Goal: Task Accomplishment & Management: Use online tool/utility

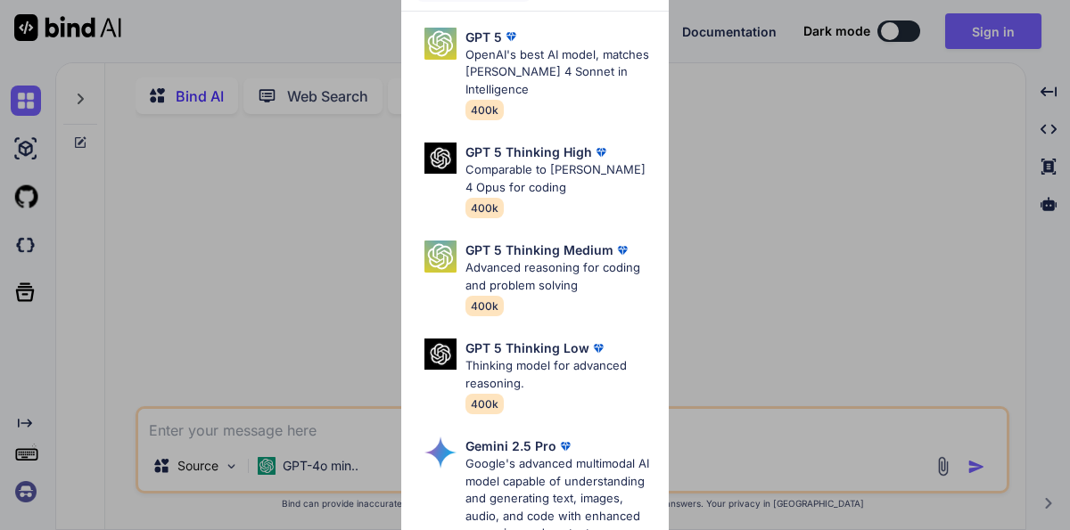
click at [859, 271] on div "Ultra Models GPT 5 OpenAI's best AI model, matches Claude 4 Sonnet in Intellige…" at bounding box center [535, 265] width 1070 height 530
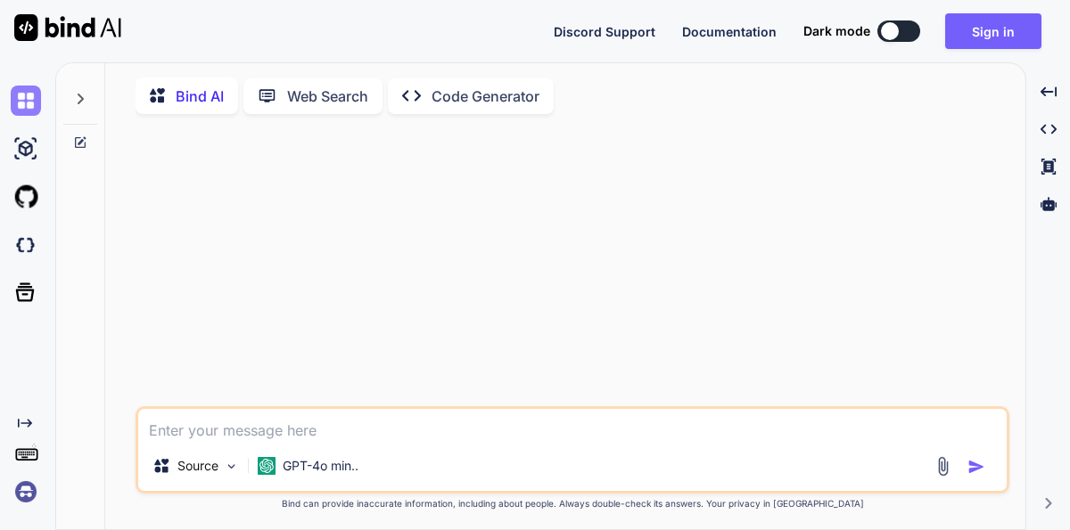
click at [28, 99] on img at bounding box center [26, 101] width 30 height 30
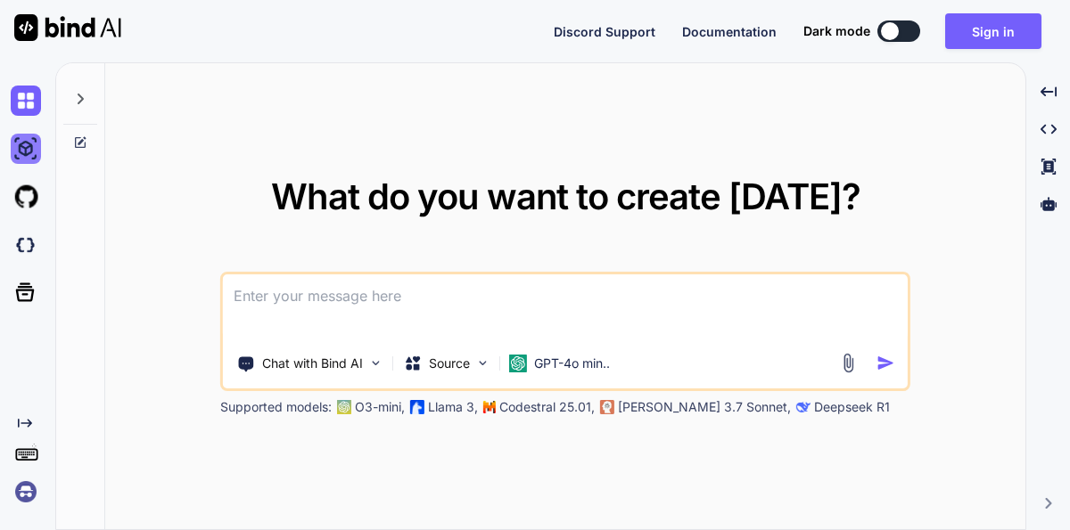
click at [21, 151] on img at bounding box center [26, 149] width 30 height 30
type textarea "x"
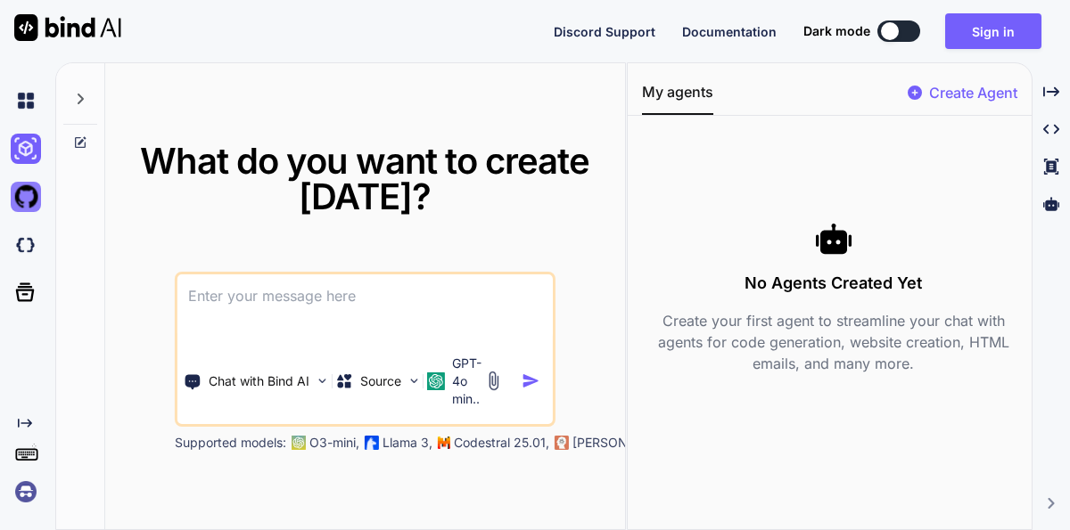
click at [20, 195] on img at bounding box center [26, 197] width 30 height 30
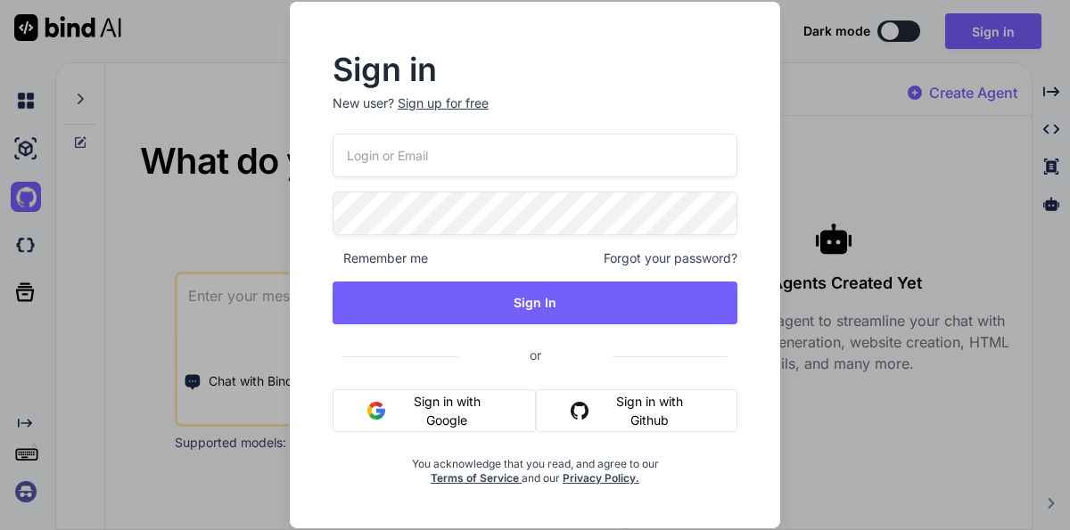
click at [19, 242] on div "Sign in New user? Sign up for free Remember me Forgot your password? Sign In or…" at bounding box center [535, 265] width 1070 height 530
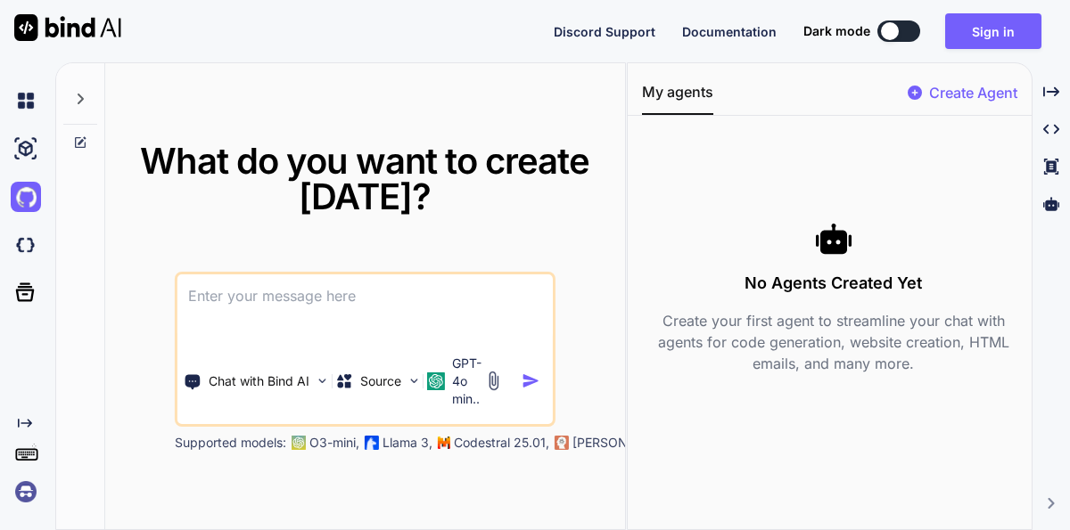
click at [19, 242] on img at bounding box center [26, 245] width 30 height 30
click at [26, 287] on icon at bounding box center [25, 292] width 19 height 19
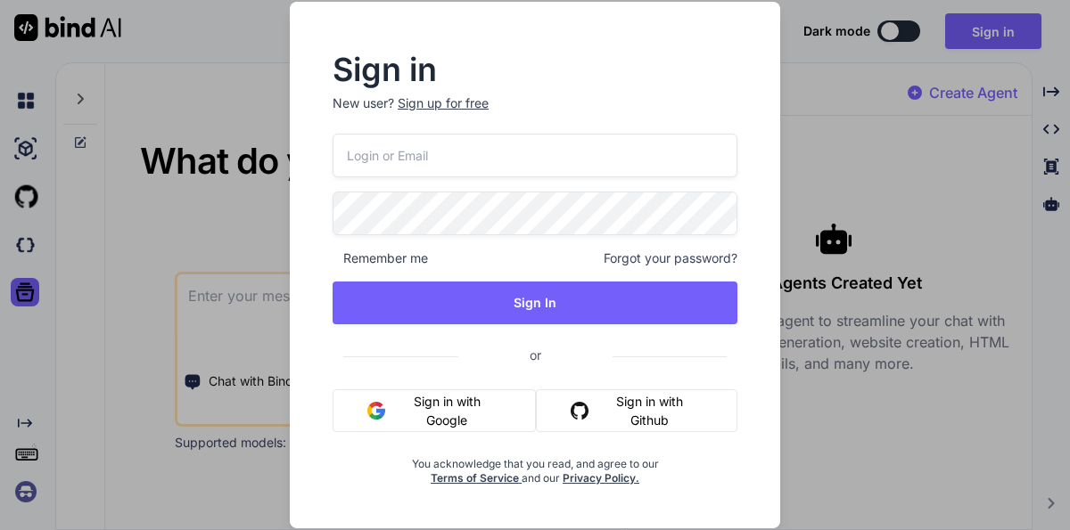
click at [127, 286] on div "Sign in New user? Sign up for free Remember me Forgot your password? Sign In or…" at bounding box center [535, 265] width 1070 height 530
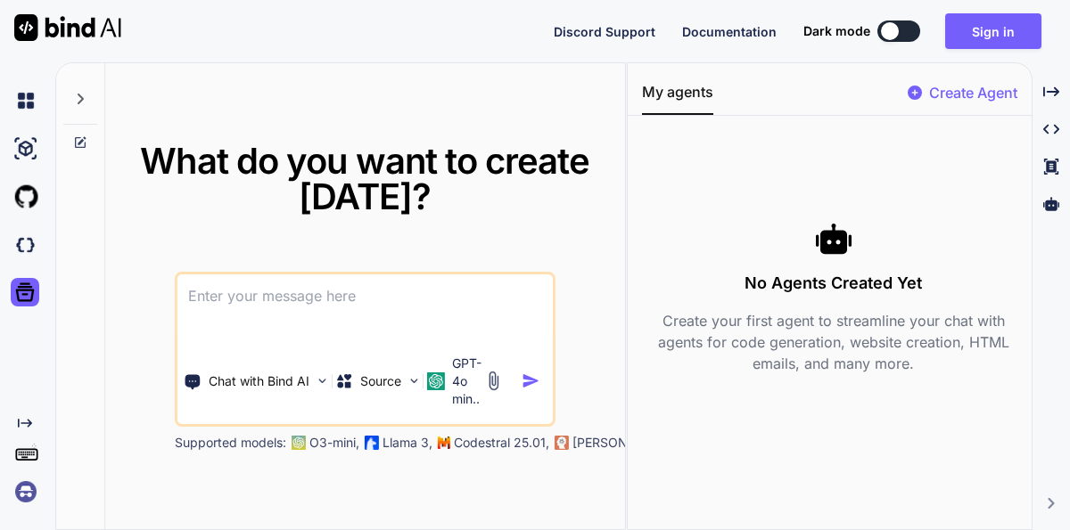
click at [25, 425] on icon "Created with Pixso." at bounding box center [25, 423] width 14 height 14
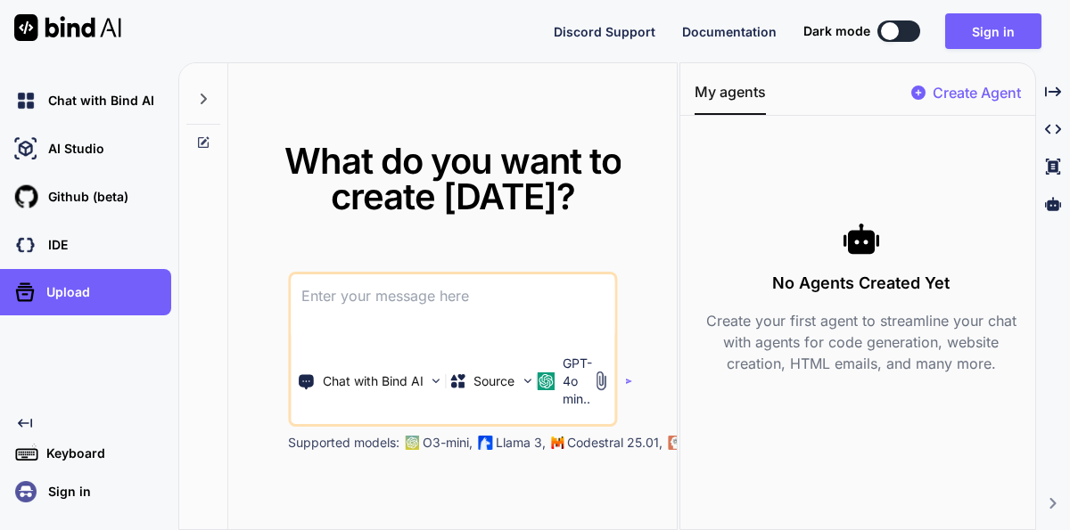
click at [59, 453] on p "Keyboard" at bounding box center [72, 454] width 66 height 18
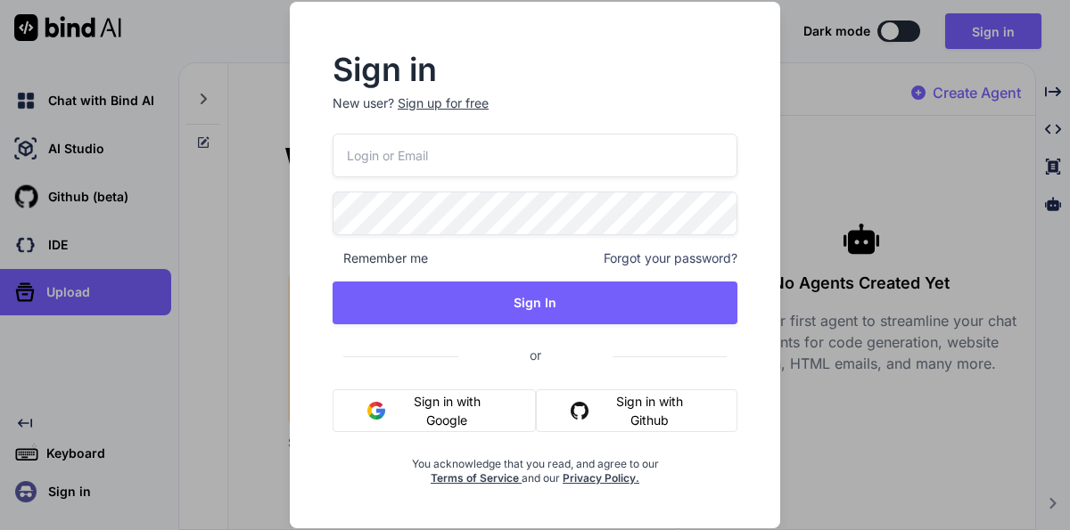
click at [228, 216] on div "Sign in New user? Sign up for free Remember me Forgot your password? Sign In or…" at bounding box center [535, 265] width 1070 height 530
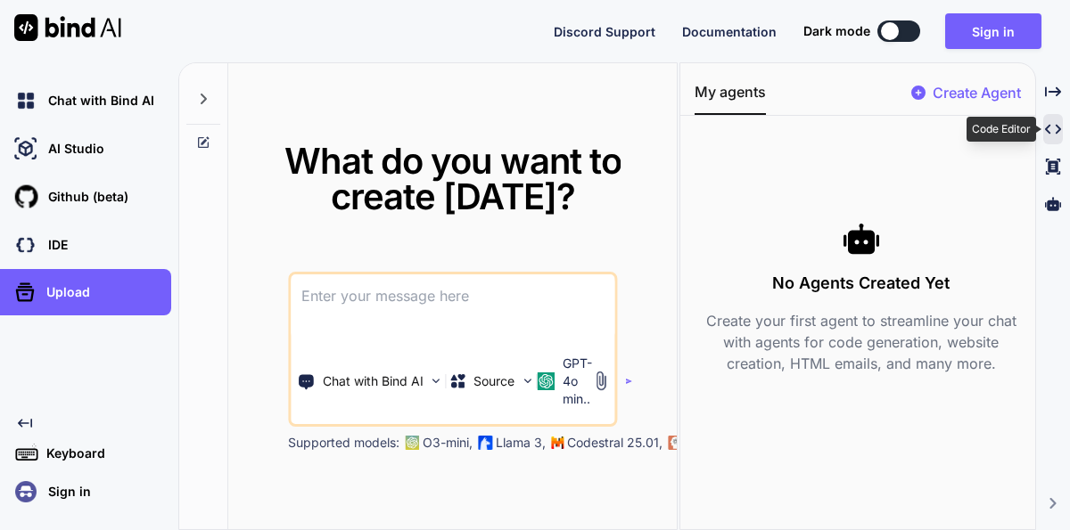
click at [1049, 129] on icon "Created with Pixso." at bounding box center [1053, 129] width 16 height 16
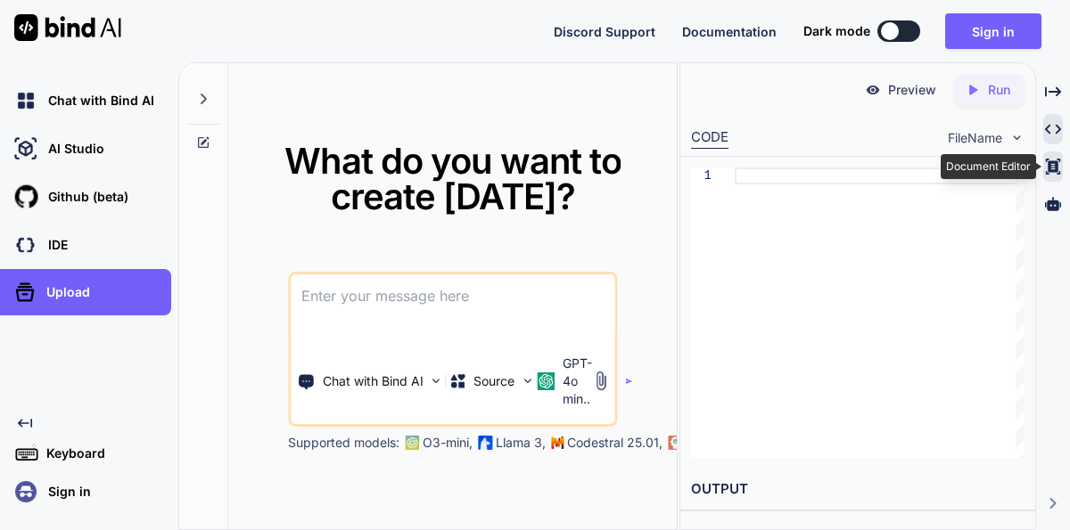
click at [1050, 163] on icon at bounding box center [1053, 167] width 14 height 16
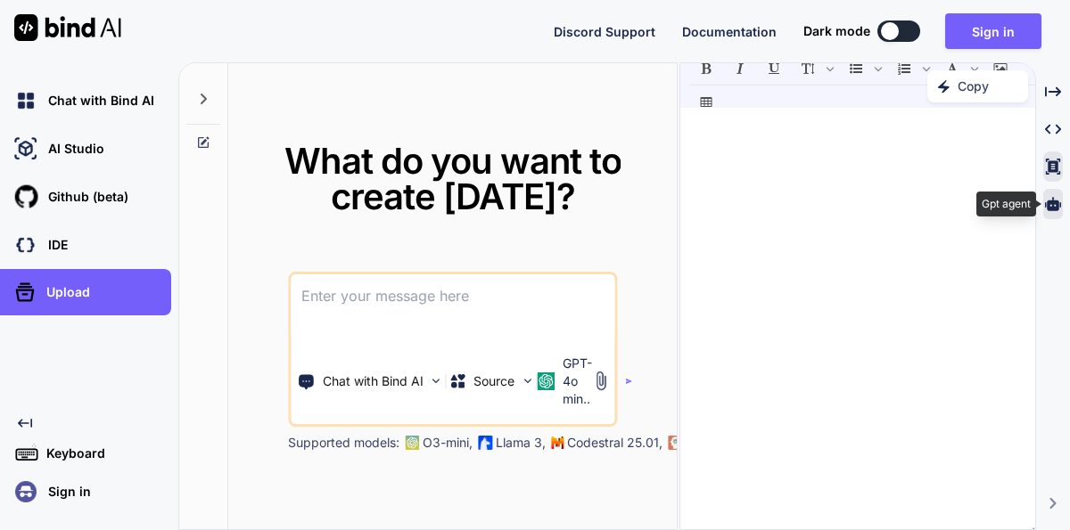
click at [1052, 204] on icon at bounding box center [1053, 203] width 16 height 13
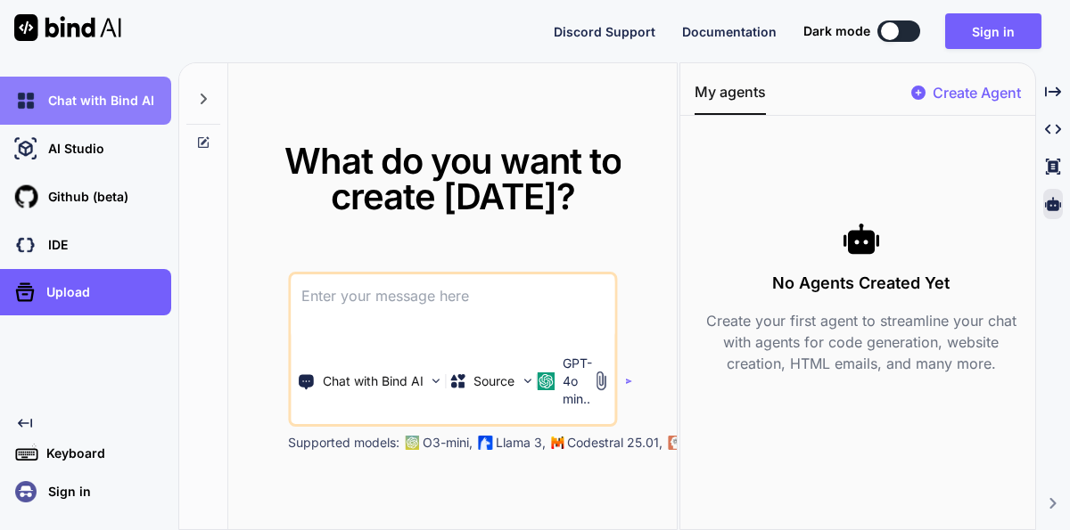
click at [127, 86] on div "Chat with Bind AI" at bounding box center [91, 101] width 160 height 30
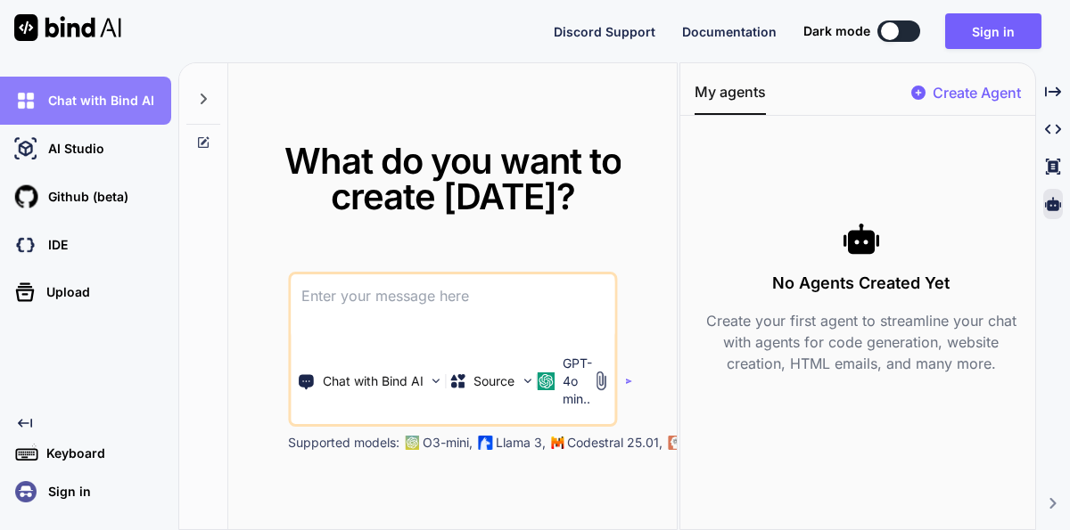
click at [82, 109] on p "Chat with Bind AI" at bounding box center [97, 101] width 113 height 18
click at [29, 101] on img at bounding box center [26, 101] width 30 height 30
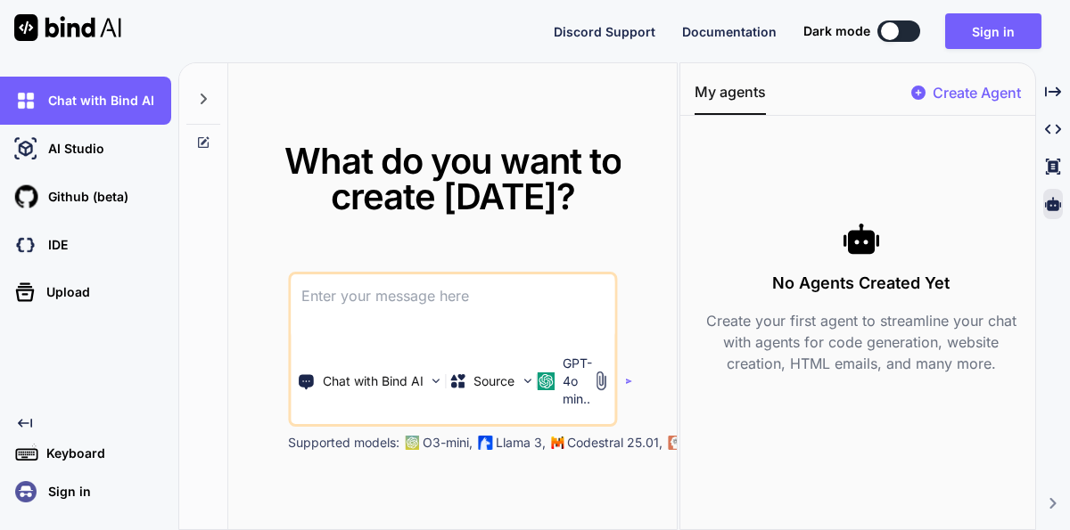
click at [204, 96] on icon at bounding box center [204, 99] width 6 height 11
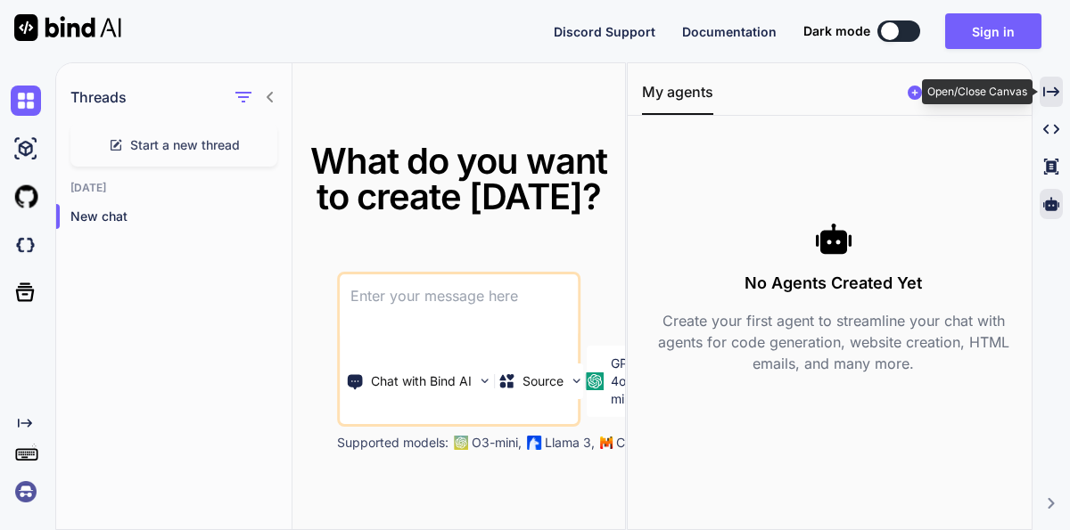
click at [1055, 84] on icon "Created with Pixso." at bounding box center [1051, 92] width 16 height 16
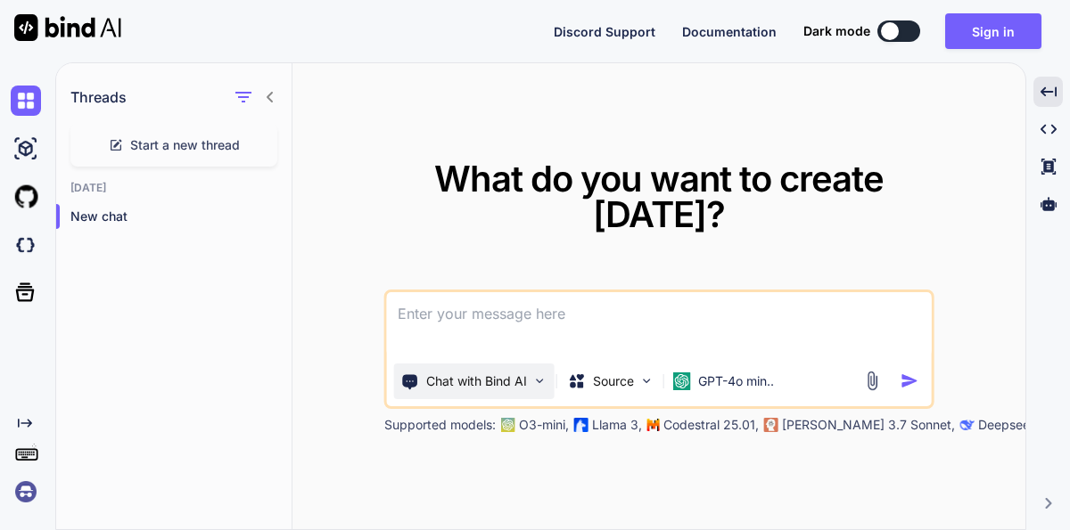
click at [540, 379] on img at bounding box center [539, 380] width 15 height 15
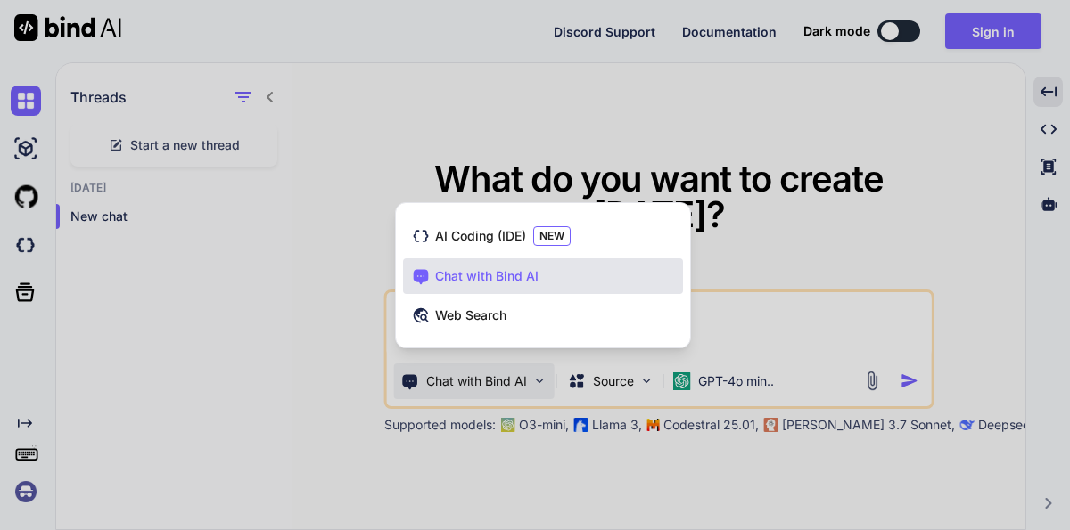
click at [642, 377] on div at bounding box center [535, 265] width 1070 height 530
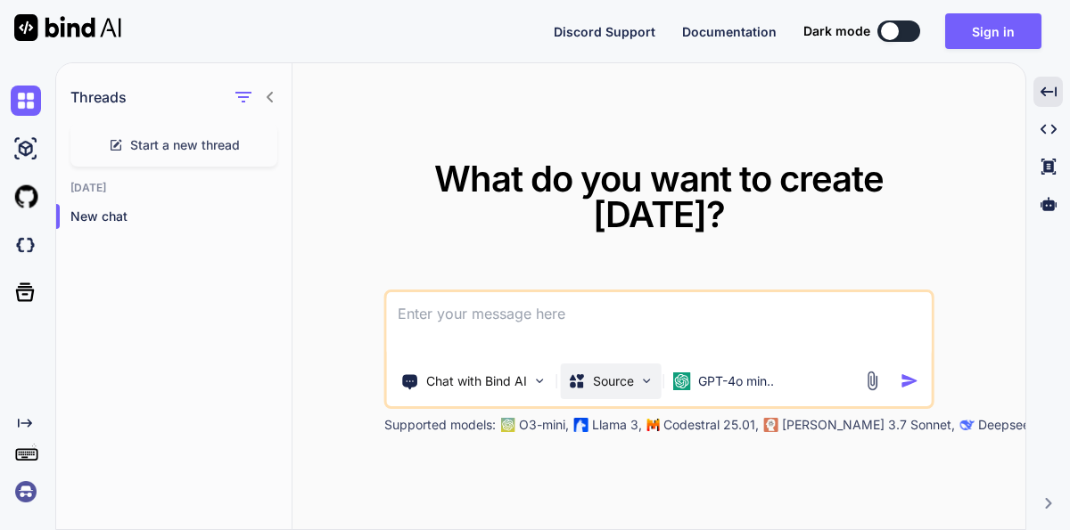
click at [644, 377] on img at bounding box center [646, 380] width 15 height 15
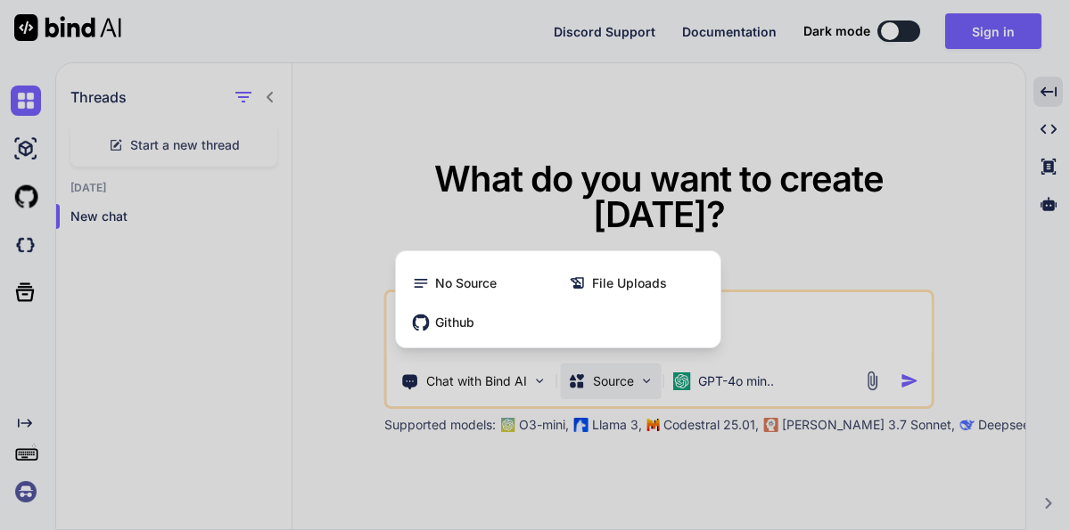
click at [644, 377] on div at bounding box center [535, 265] width 1070 height 530
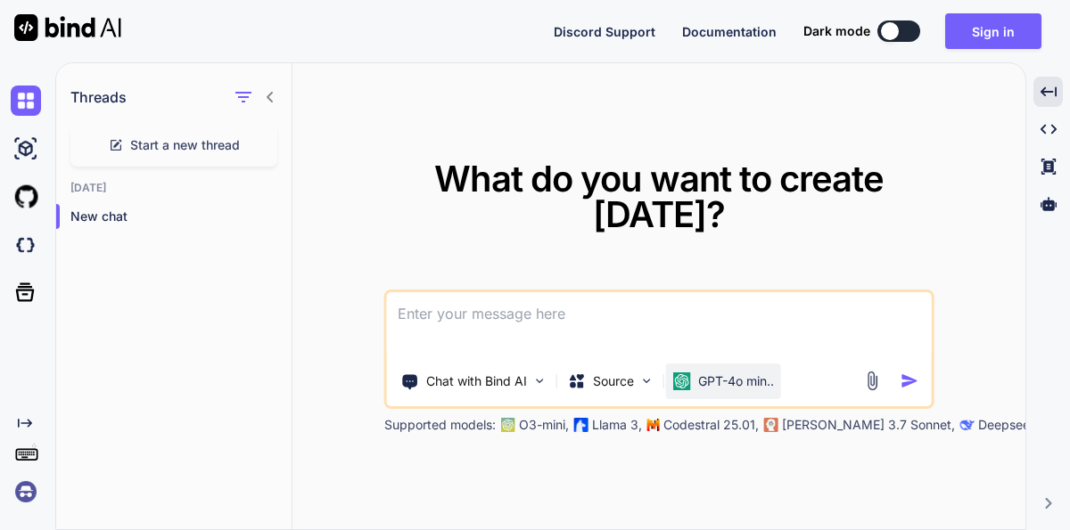
click at [761, 377] on p "GPT-4o min.." at bounding box center [736, 382] width 76 height 18
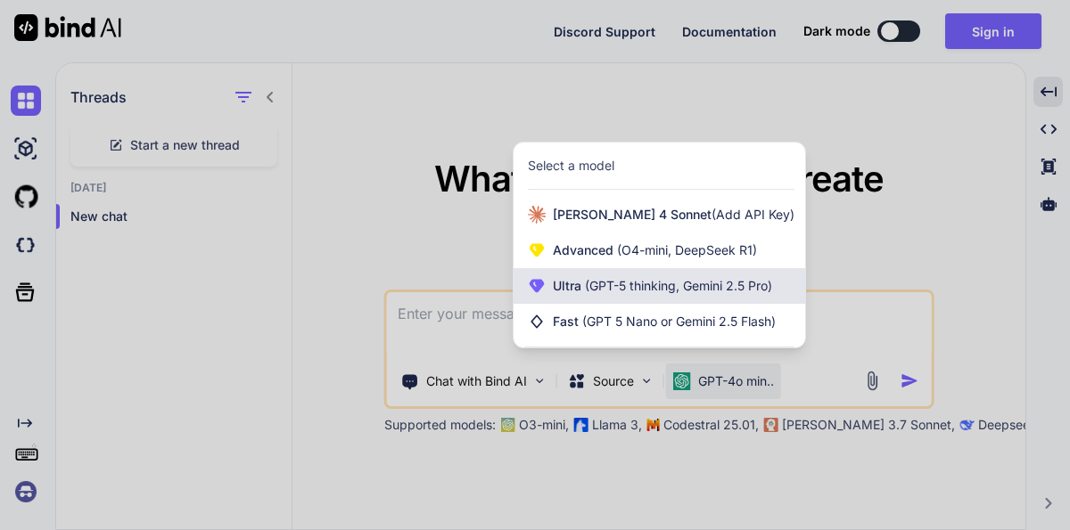
click at [694, 274] on div "Ultra (GPT-5 thinking, Gemini 2.5 Pro)" at bounding box center [658, 286] width 291 height 36
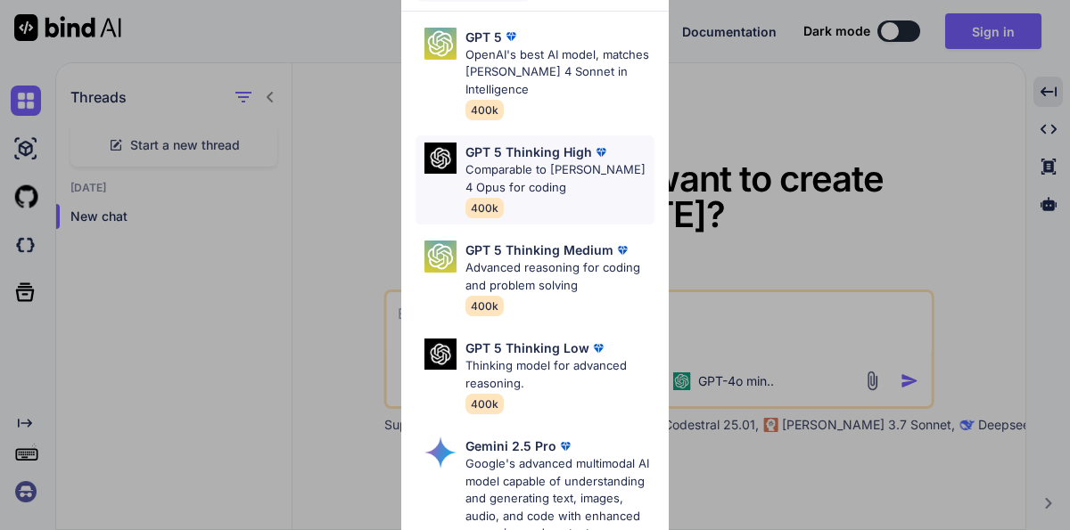
click at [530, 184] on p "Comparable to Claude 4 Opus for coding" at bounding box center [559, 178] width 189 height 35
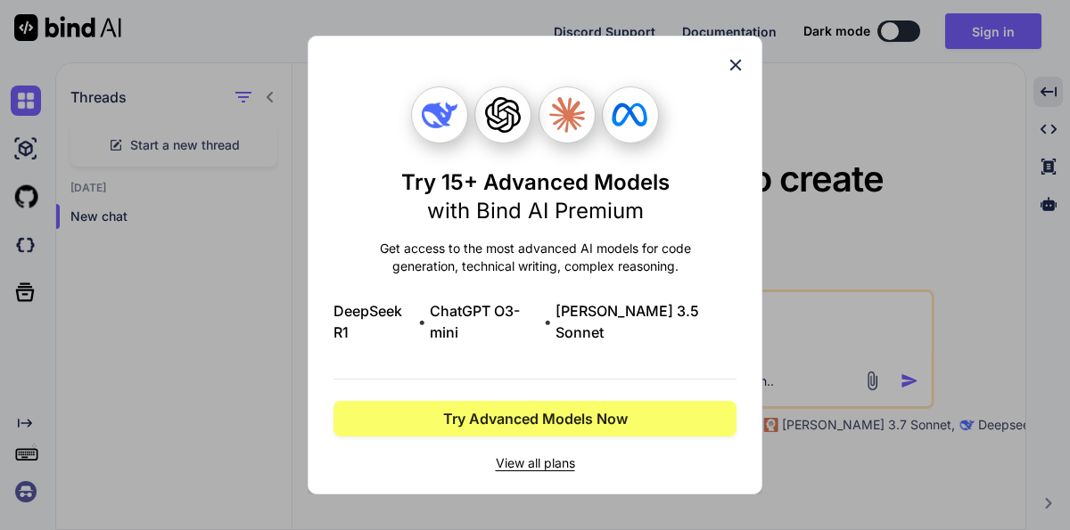
click at [552, 455] on span "View all plans" at bounding box center [534, 464] width 403 height 18
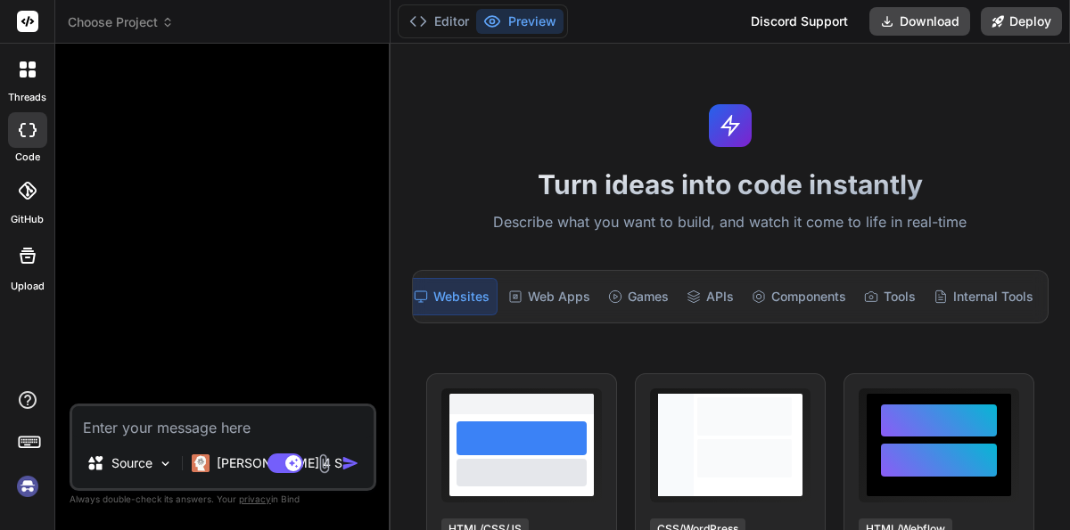
scroll to position [0, 25]
click at [31, 193] on icon at bounding box center [28, 191] width 18 height 18
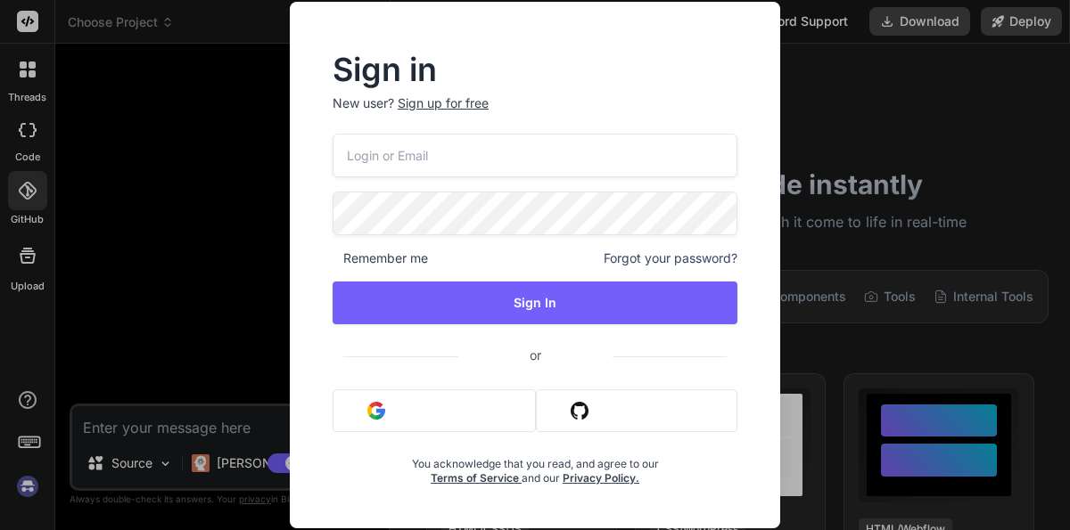
click at [26, 254] on div "Sign in New user? Sign up for free Remember me Forgot your password? Sign In or…" at bounding box center [535, 265] width 1070 height 530
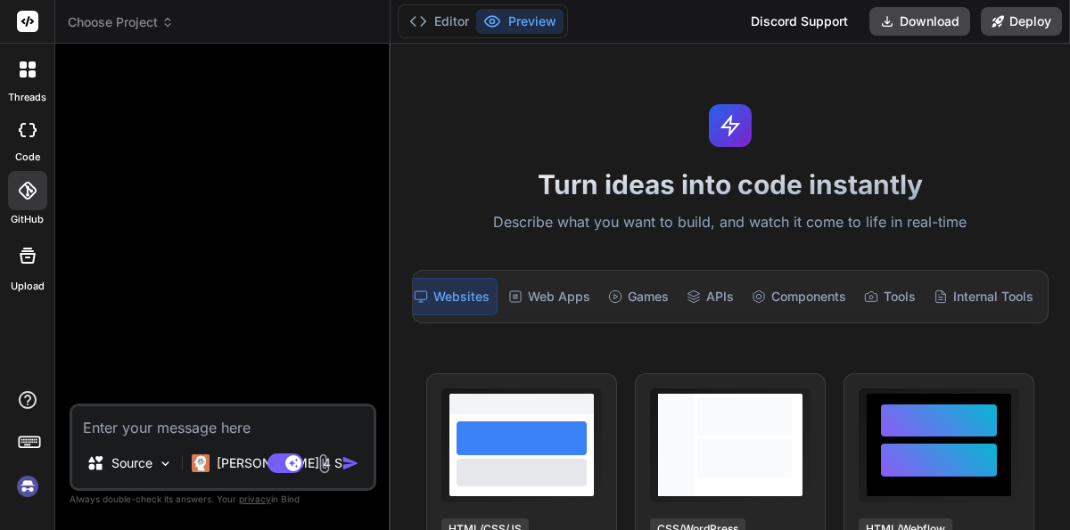
click at [25, 135] on icon at bounding box center [28, 130] width 18 height 14
click at [28, 63] on icon at bounding box center [28, 70] width 16 height 16
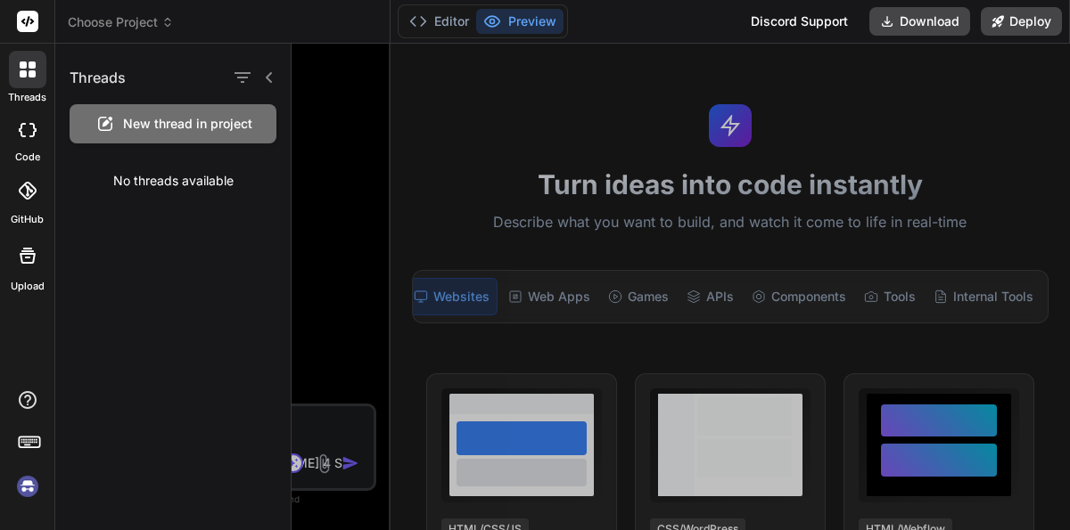
click at [28, 63] on icon at bounding box center [28, 70] width 16 height 16
click at [23, 442] on rect at bounding box center [24, 443] width 2 height 2
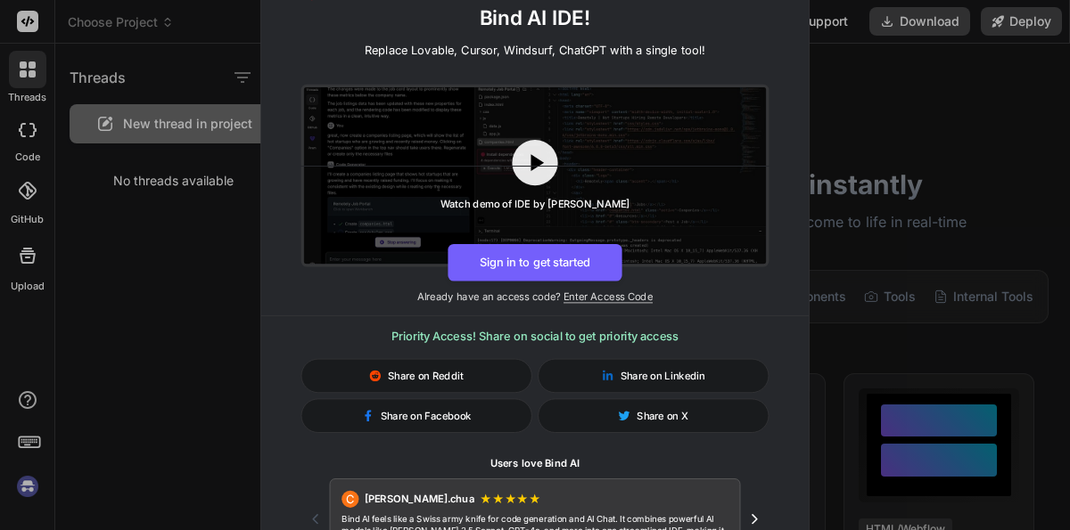
click at [33, 485] on div "🚀 Create and Deploy FullStack Applications with Bind AI IDE! Replace Lovable, C…" at bounding box center [535, 265] width 1070 height 530
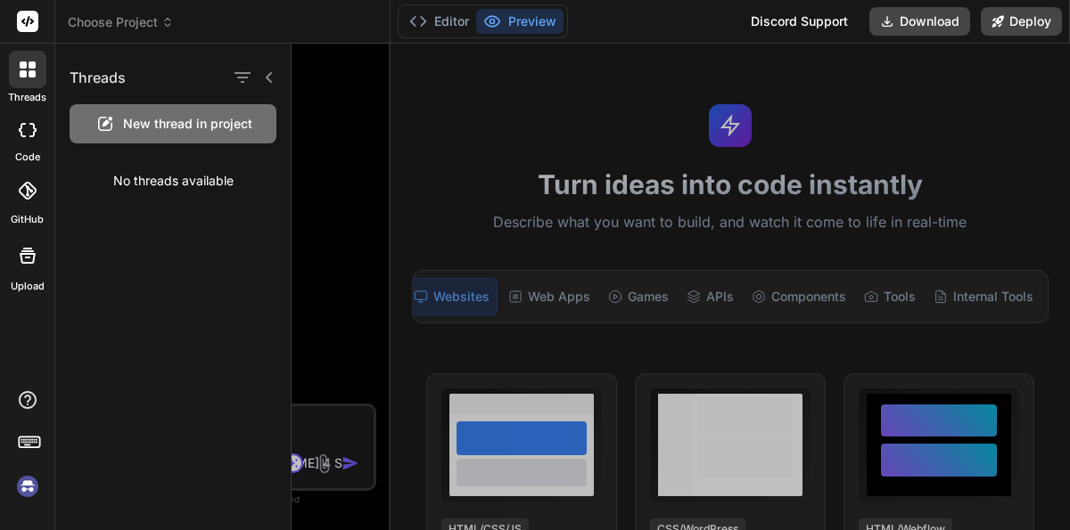
click at [33, 485] on img at bounding box center [27, 487] width 30 height 30
click at [526, 290] on div at bounding box center [680, 287] width 778 height 487
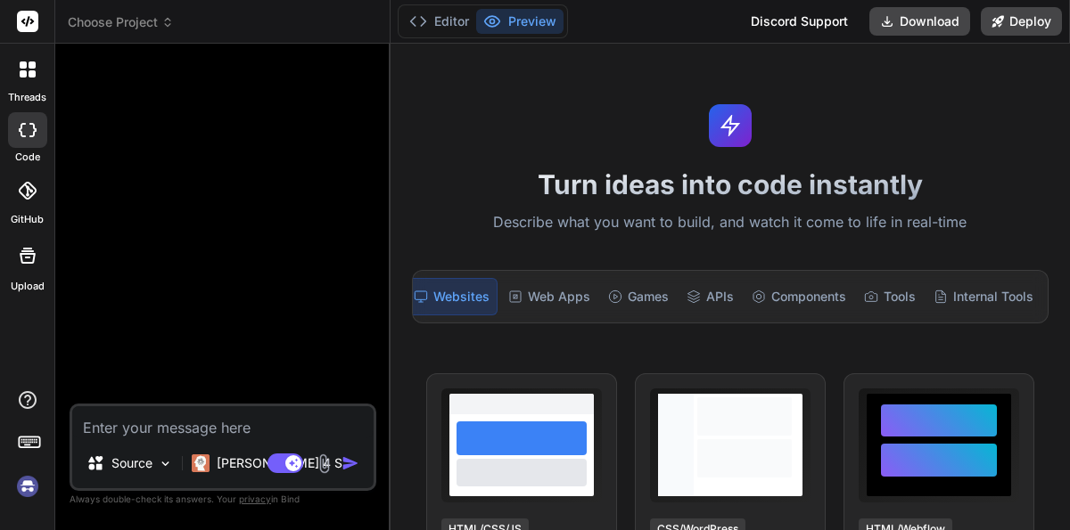
click at [526, 290] on div "Web Apps" at bounding box center [549, 296] width 96 height 37
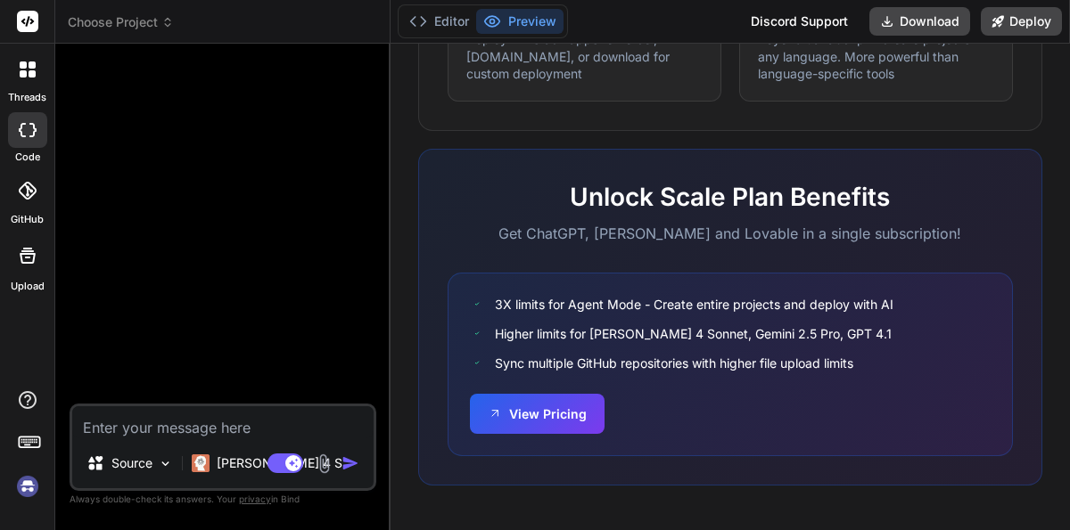
scroll to position [1222, 0]
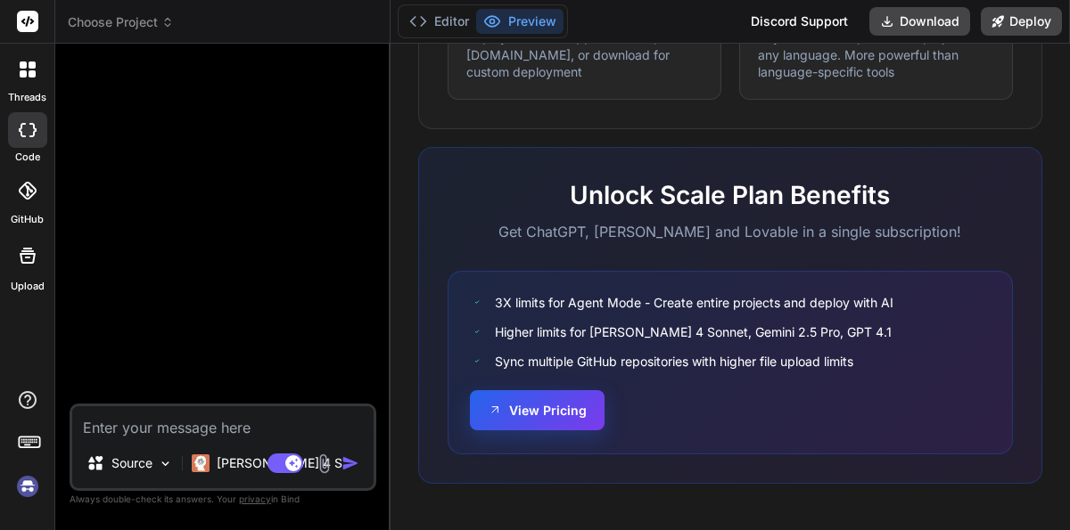
click at [547, 407] on button "View Pricing" at bounding box center [537, 410] width 135 height 40
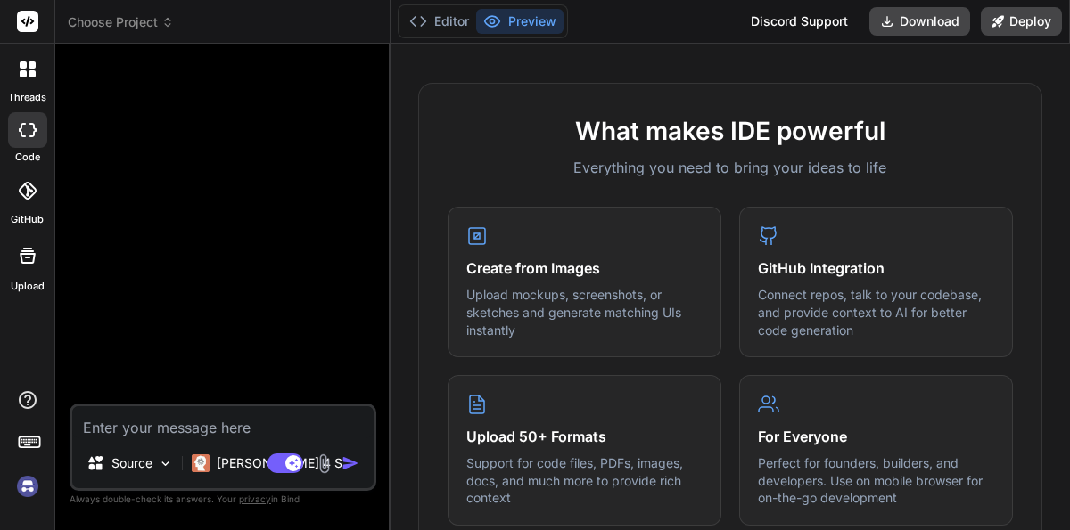
scroll to position [63, 0]
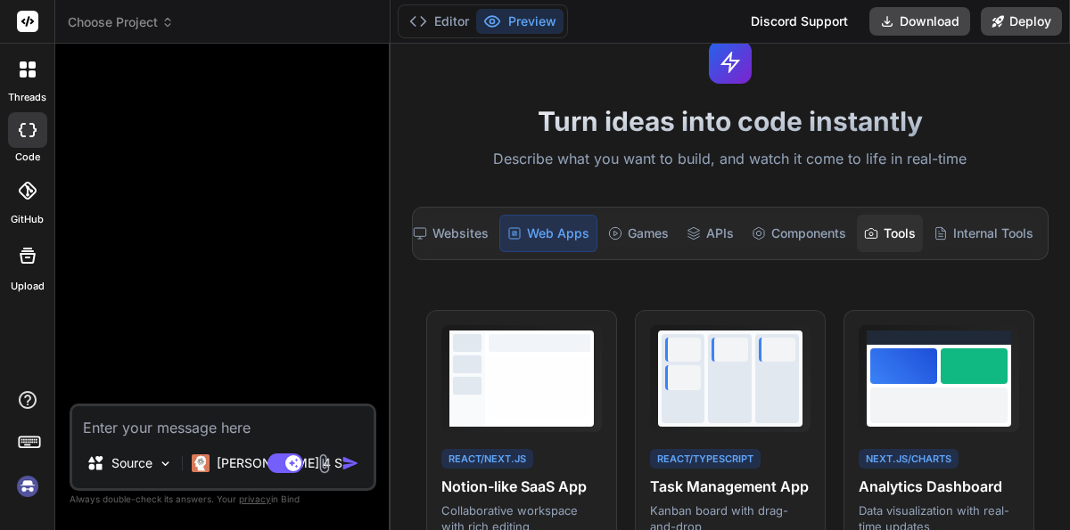
click at [897, 235] on div "Tools" at bounding box center [890, 233] width 66 height 37
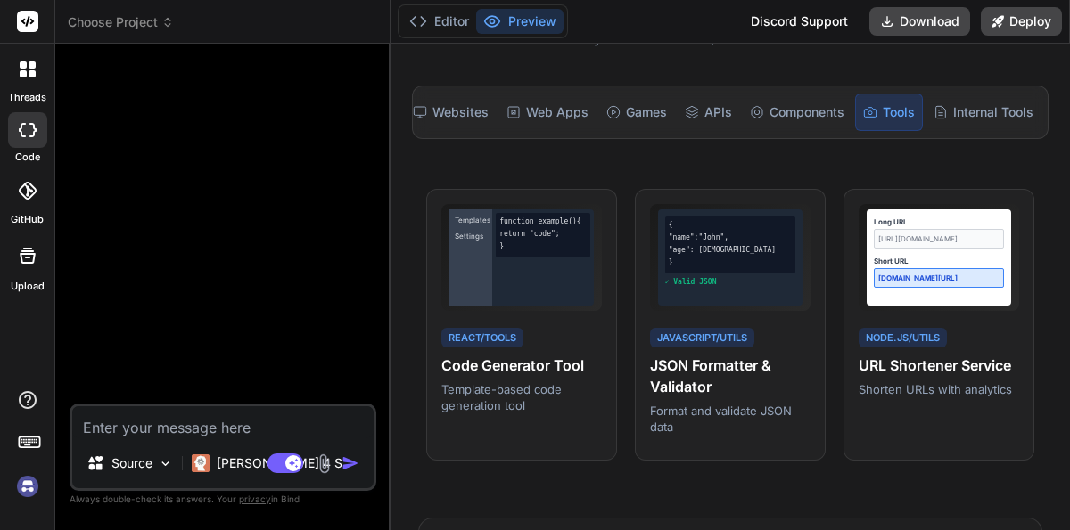
scroll to position [0, 0]
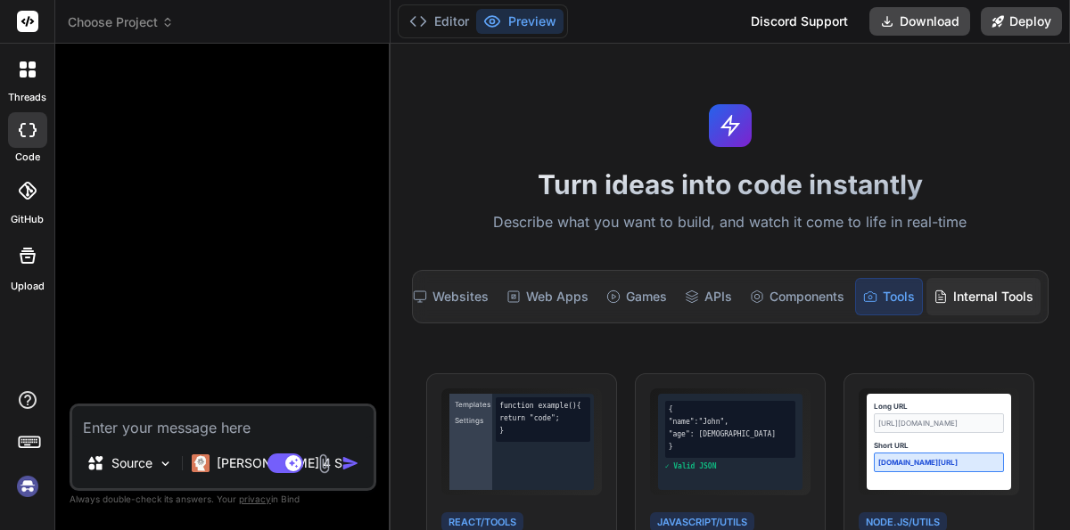
click at [983, 289] on div "Internal Tools" at bounding box center [983, 296] width 114 height 37
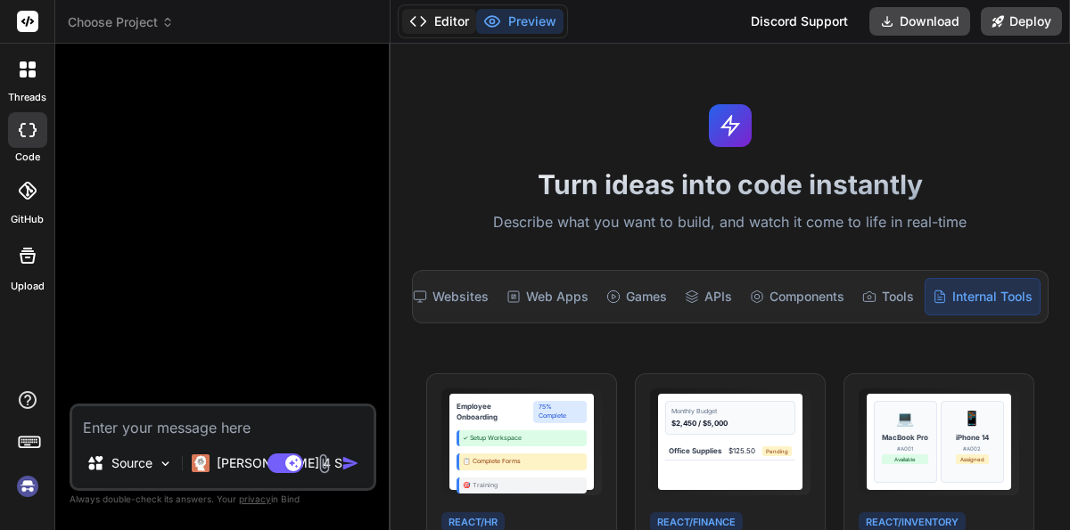
click at [447, 24] on button "Editor" at bounding box center [439, 21] width 74 height 25
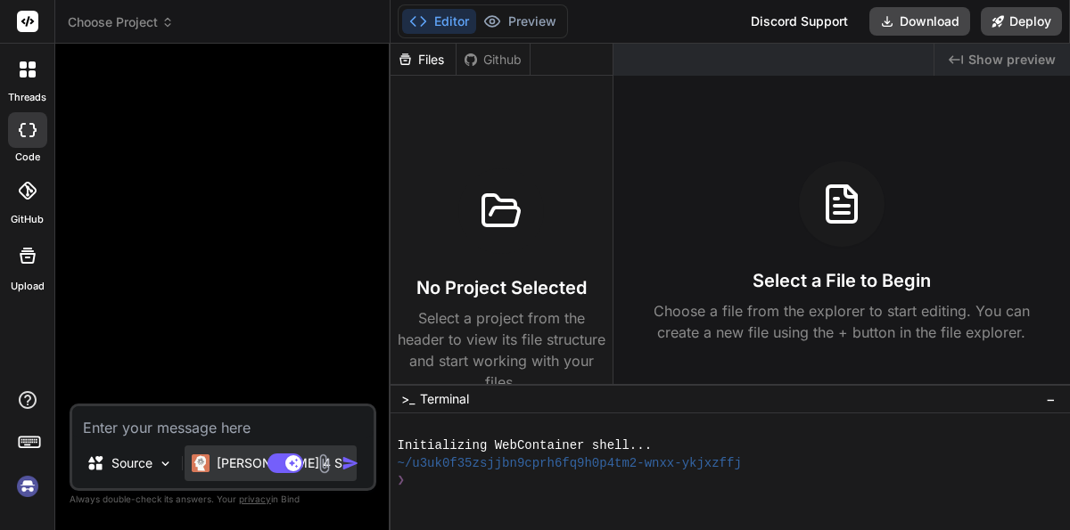
click at [245, 464] on p "Claude 4 S.." at bounding box center [283, 464] width 133 height 18
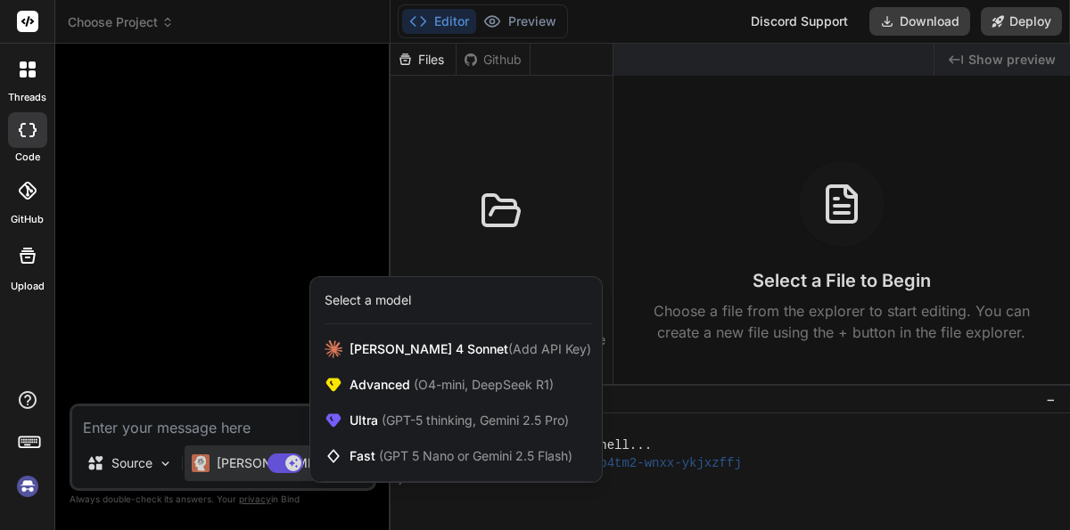
click at [236, 248] on div at bounding box center [535, 265] width 1070 height 530
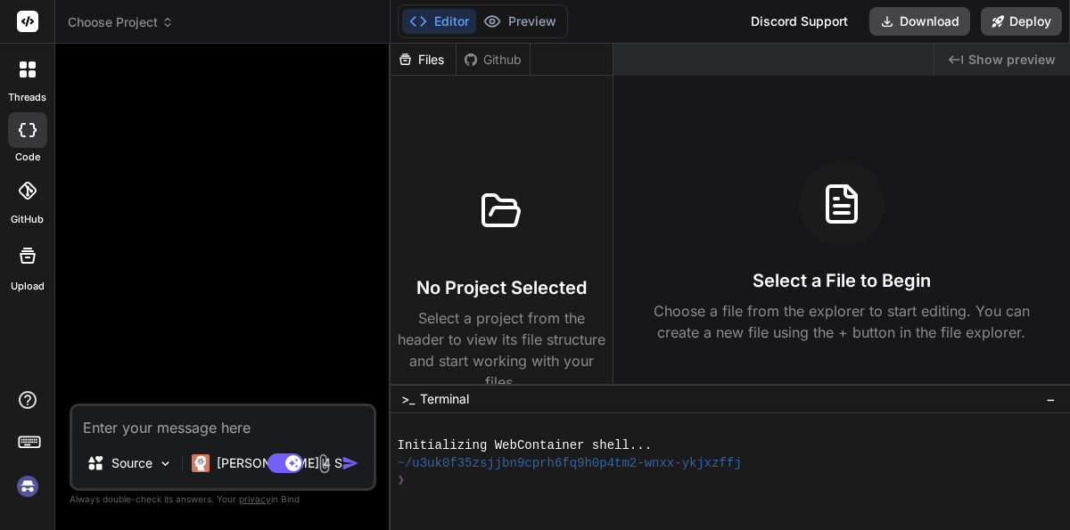
click at [145, 23] on span "Choose Project" at bounding box center [121, 22] width 106 height 18
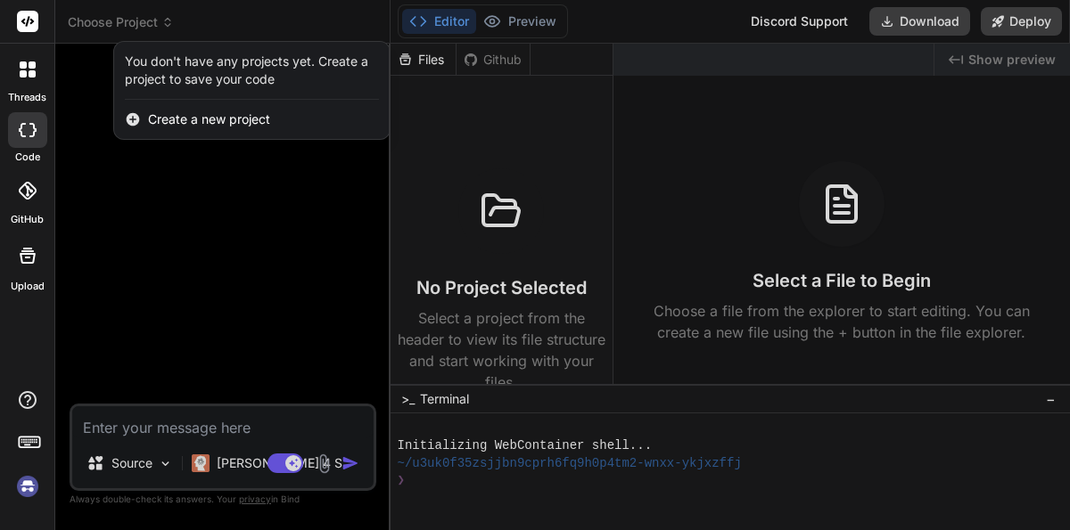
click at [30, 70] on icon at bounding box center [32, 73] width 7 height 7
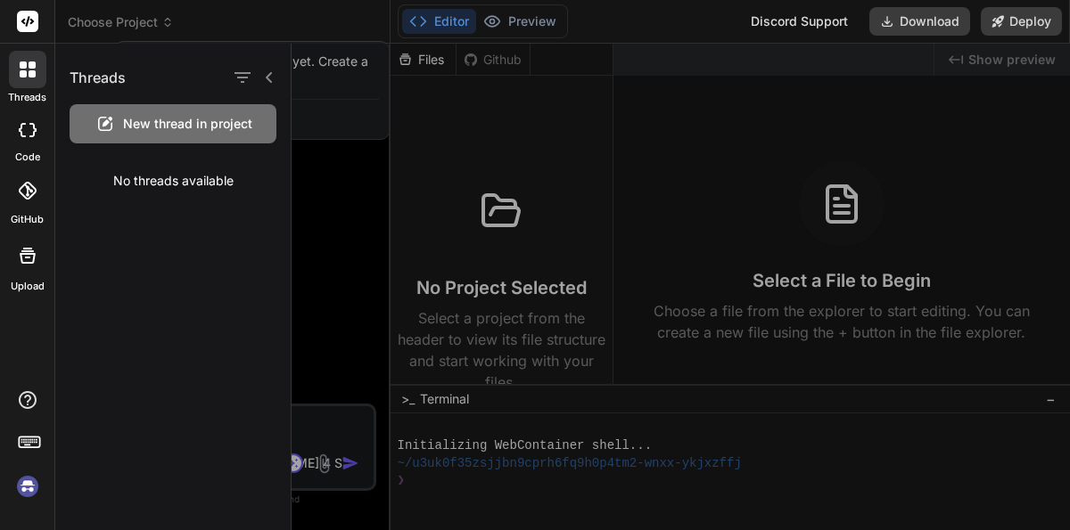
click at [29, 14] on rect at bounding box center [27, 21] width 21 height 21
click at [788, 18] on div at bounding box center [535, 265] width 1070 height 530
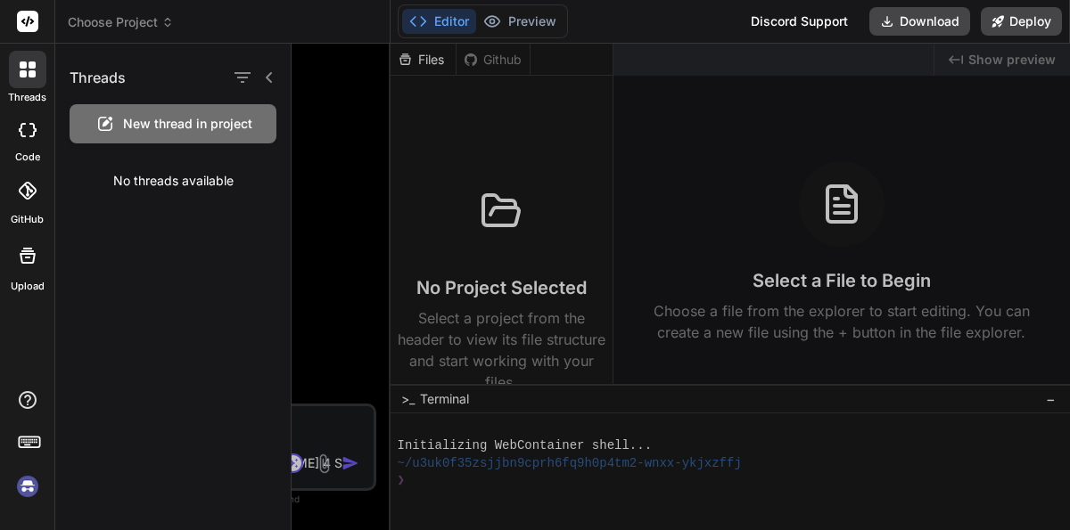
click at [788, 19] on div "Discord Support" at bounding box center [799, 21] width 119 height 29
click at [927, 21] on button "Download" at bounding box center [919, 21] width 101 height 29
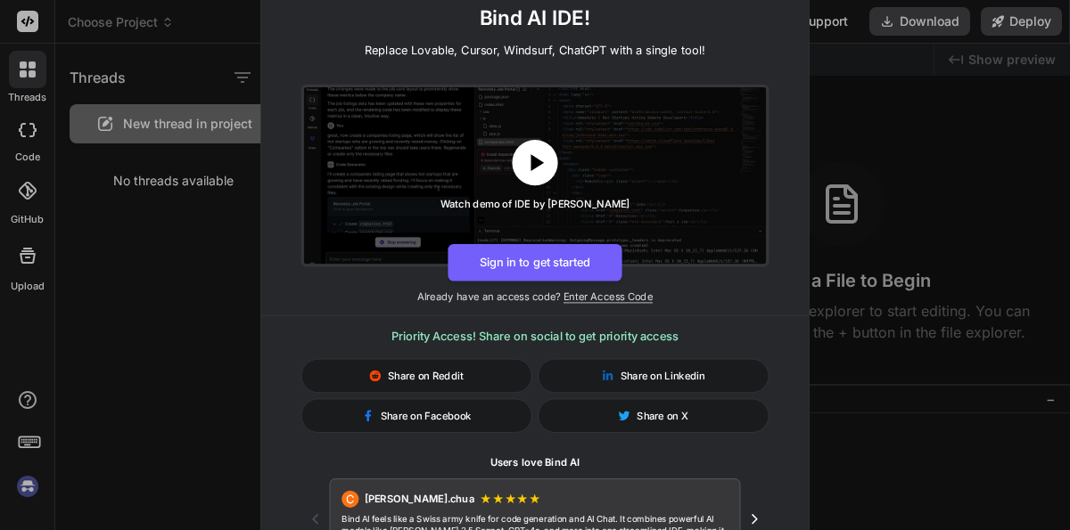
click at [540, 164] on icon at bounding box center [536, 162] width 13 height 17
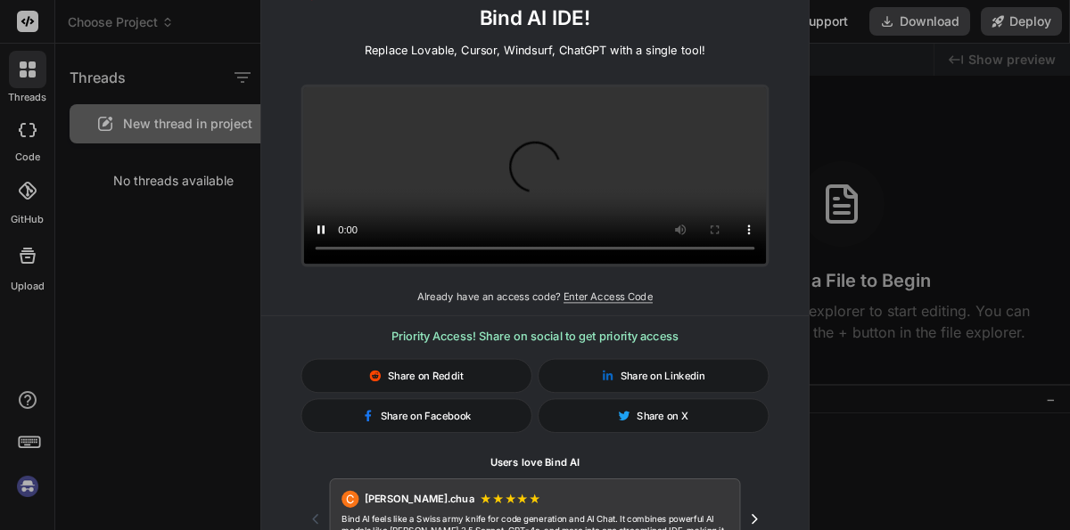
type textarea "x"
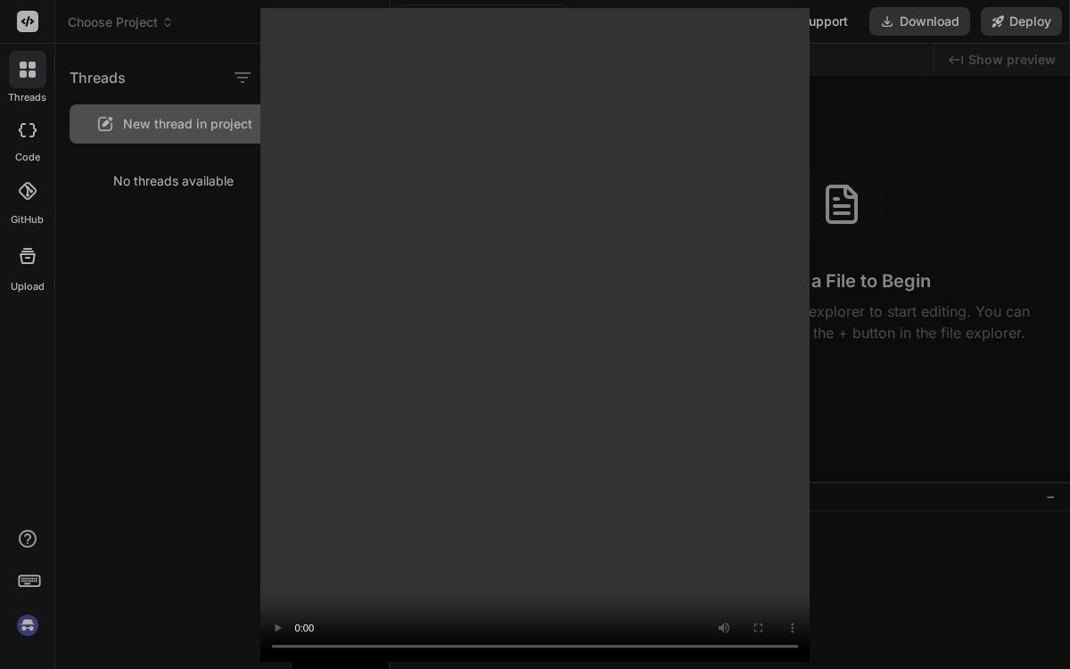
type textarea "x"
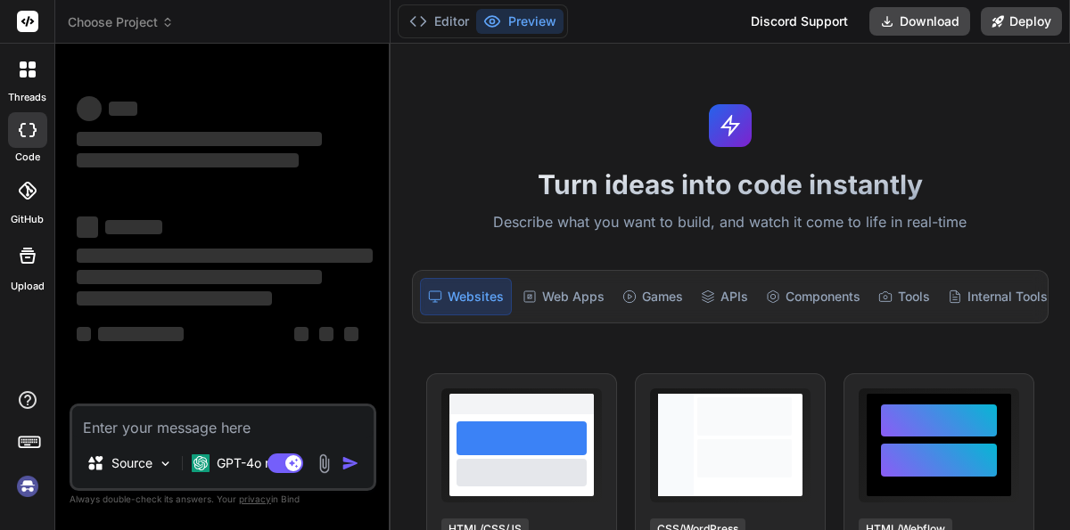
type textarea "x"
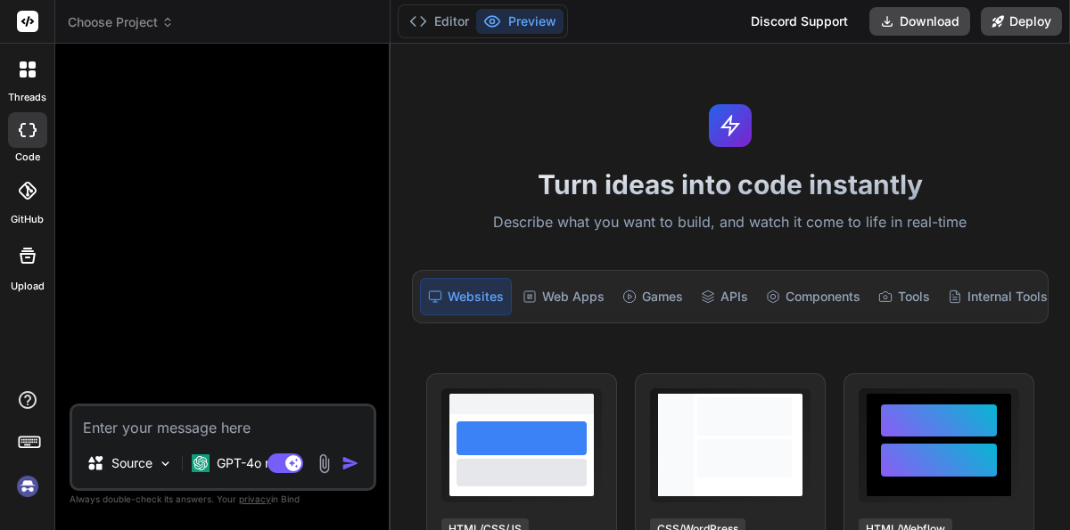
type textarea "Create an e-commerce website with a responsive product grid, search and filter …"
type textarea "x"
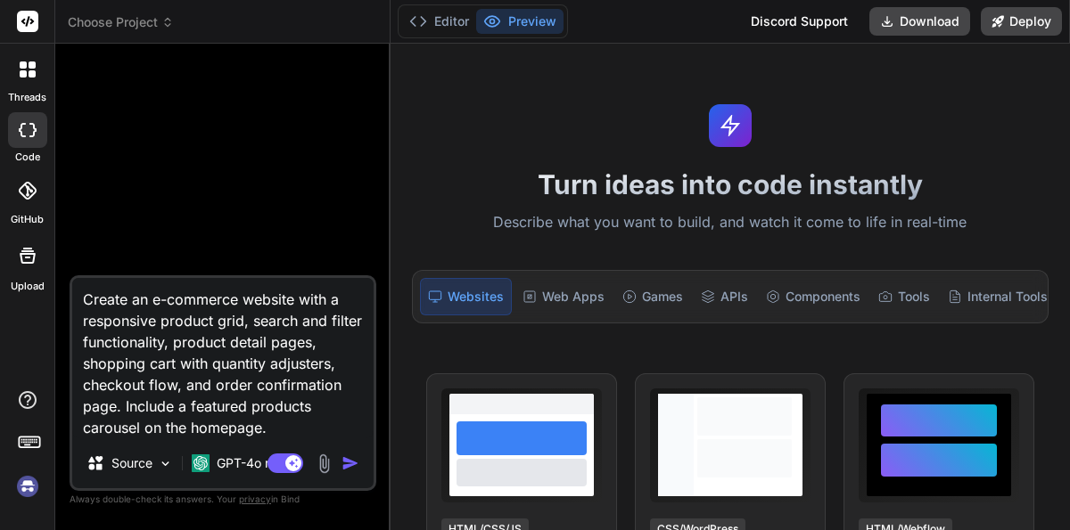
type textarea "Create an e-commerce website with a responsive product grid, search and filter …"
click at [347, 461] on img "button" at bounding box center [350, 464] width 18 height 18
type textarea "x"
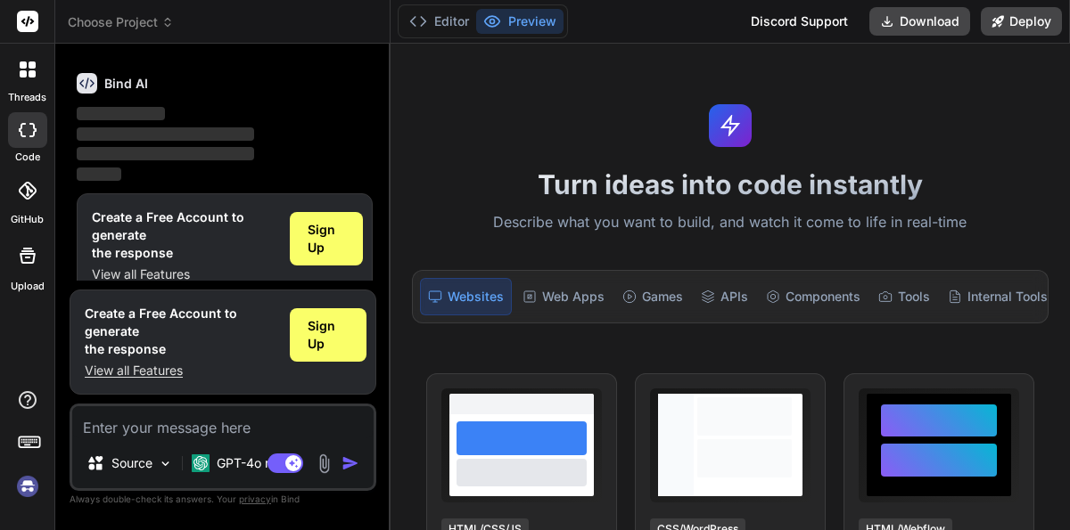
scroll to position [160, 0]
click at [144, 369] on p "View all Features" at bounding box center [180, 371] width 191 height 18
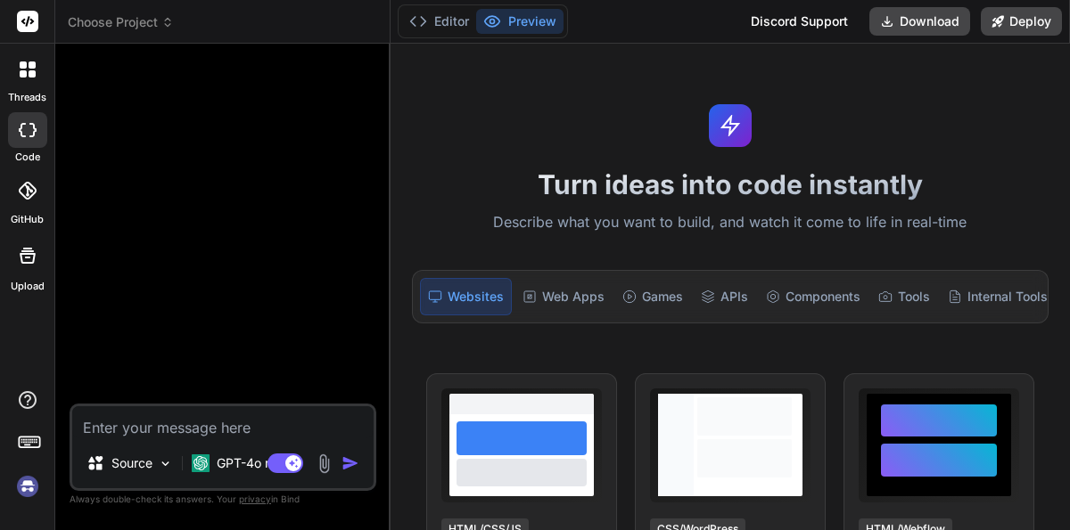
type textarea "x"
click at [915, 26] on button "Download" at bounding box center [919, 21] width 101 height 29
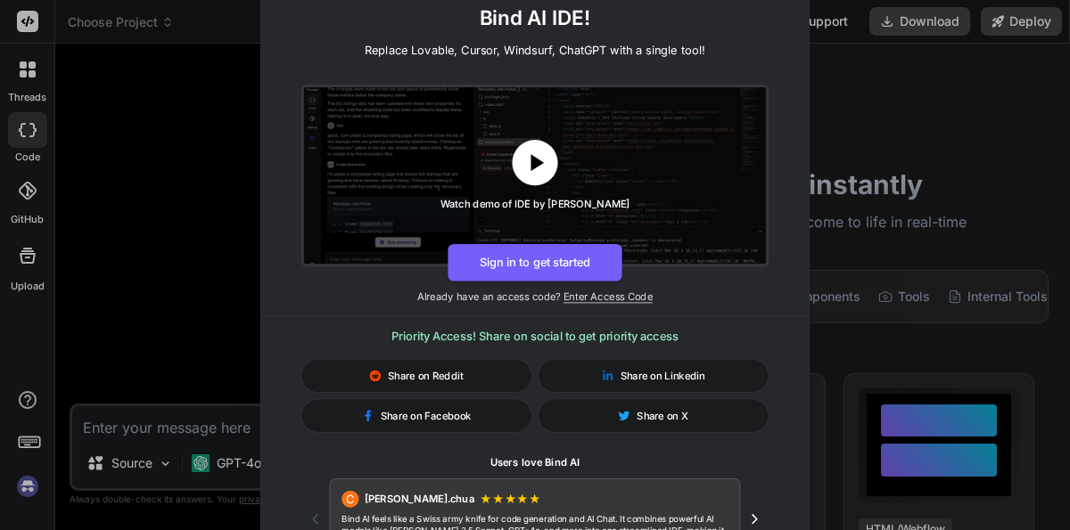
click at [542, 158] on icon at bounding box center [535, 163] width 29 height 29
